Goal: Information Seeking & Learning: Learn about a topic

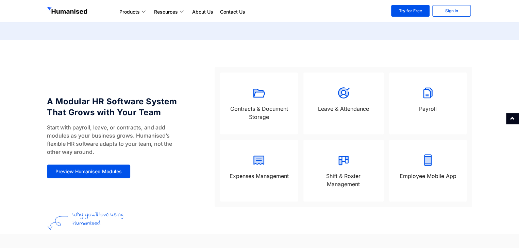
scroll to position [549, 0]
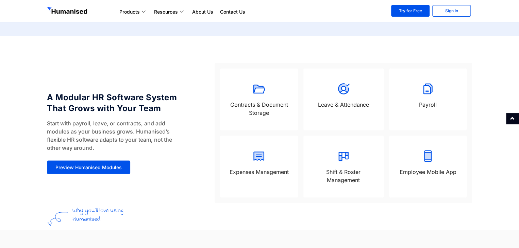
click at [326, 96] on div at bounding box center [343, 90] width 67 height 16
click at [332, 103] on p "Leave & Attendance" at bounding box center [343, 104] width 67 height 8
click at [81, 170] on span "Preview Humanised Modules" at bounding box center [88, 167] width 66 height 5
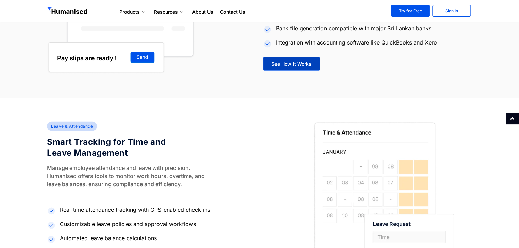
scroll to position [949, 0]
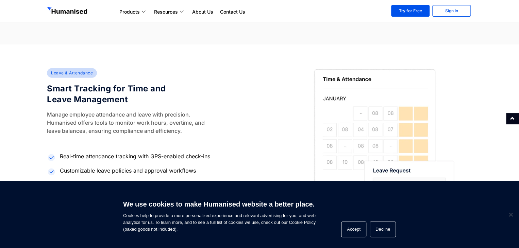
click at [80, 220] on div "We use cookies to make Humanised website a better place. Cookies help to provid…" at bounding box center [259, 214] width 519 height 67
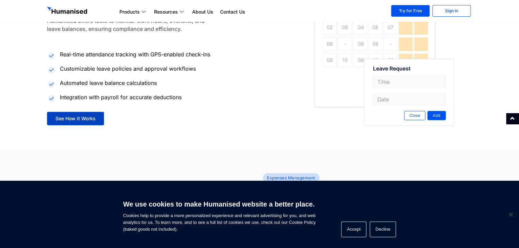
click at [85, 115] on link "See How it Works" at bounding box center [75, 119] width 57 height 14
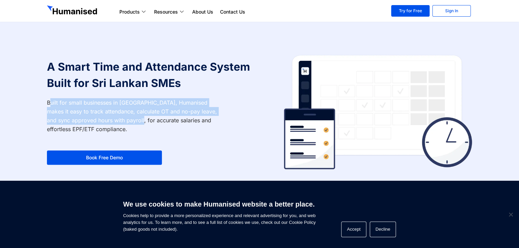
drag, startPoint x: 52, startPoint y: 103, endPoint x: 137, endPoint y: 123, distance: 88.0
click at [137, 123] on p "Built for small businesses in [GEOGRAPHIC_DATA], Humanised makes it easy to tra…" at bounding box center [135, 115] width 176 height 35
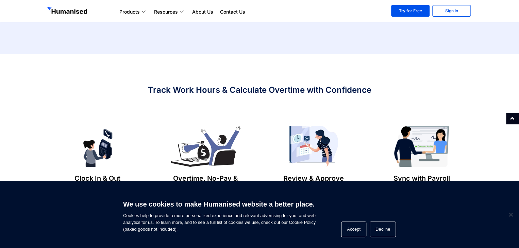
scroll to position [204, 0]
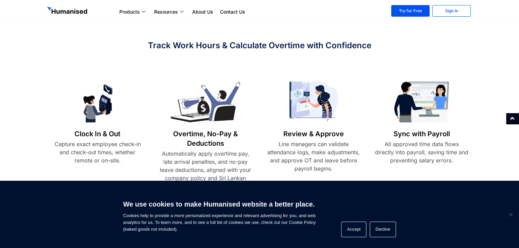
click at [63, 146] on p "Capture exact employee check-in and check-out times, whether remote or on-site." at bounding box center [97, 152] width 95 height 24
drag, startPoint x: 116, startPoint y: 162, endPoint x: 92, endPoint y: 154, distance: 24.3
click at [95, 155] on p "Capture exact employee check-in and check-out times, whether remote or on-site." at bounding box center [97, 152] width 95 height 24
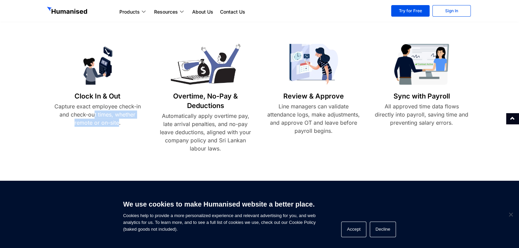
scroll to position [238, 0]
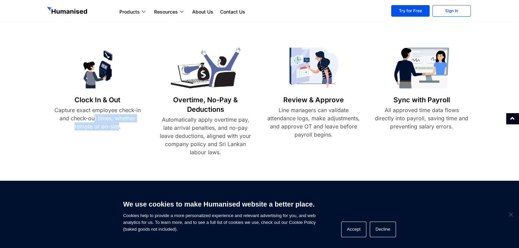
click at [102, 81] on img at bounding box center [97, 68] width 95 height 41
click at [74, 96] on h6 "Clock In & Out" at bounding box center [97, 100] width 95 height 10
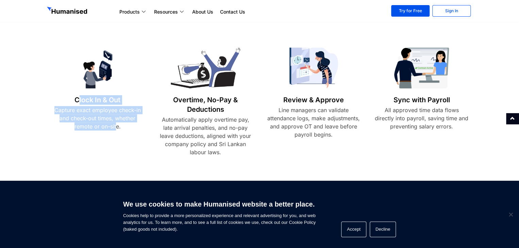
drag, startPoint x: 78, startPoint y: 100, endPoint x: 116, endPoint y: 126, distance: 46.5
click at [116, 126] on div "Clock In & Out Capture exact employee check-in and check-out times, whether rem…" at bounding box center [98, 104] width 108 height 112
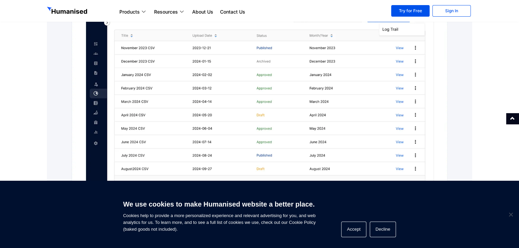
scroll to position [562, 0]
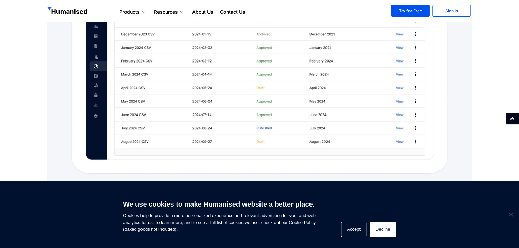
click at [383, 227] on button "Decline" at bounding box center [383, 230] width 26 height 16
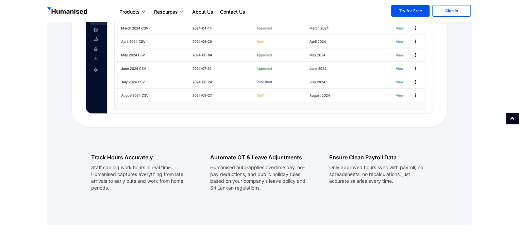
scroll to position [664, 0]
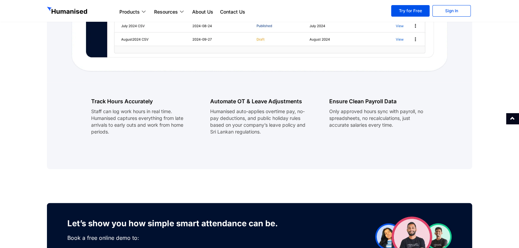
click at [115, 102] on p "Track Hours Accurately" at bounding box center [140, 101] width 99 height 1
click at [109, 119] on p "Staff can log work hours in real time. Humanised captures everything from late …" at bounding box center [140, 121] width 99 height 27
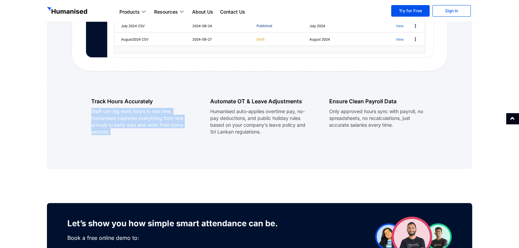
click at [109, 119] on p "Staff can log work hours in real time. Humanised captures everything from late …" at bounding box center [140, 121] width 99 height 27
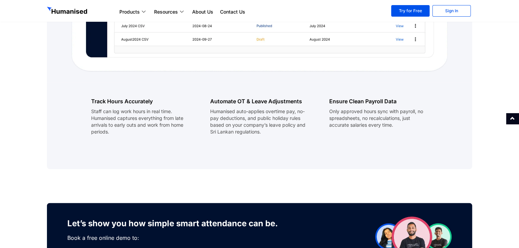
click at [229, 114] on p "Humanised auto-applies overtime pay, no-pay deductions, and public holiday rule…" at bounding box center [259, 121] width 99 height 27
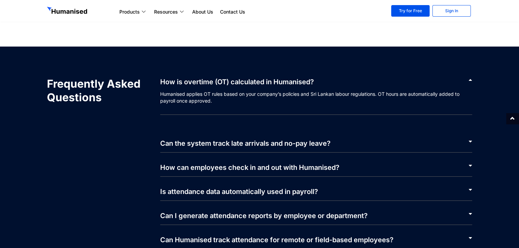
scroll to position [1378, 0]
